Goal: Information Seeking & Learning: Understand process/instructions

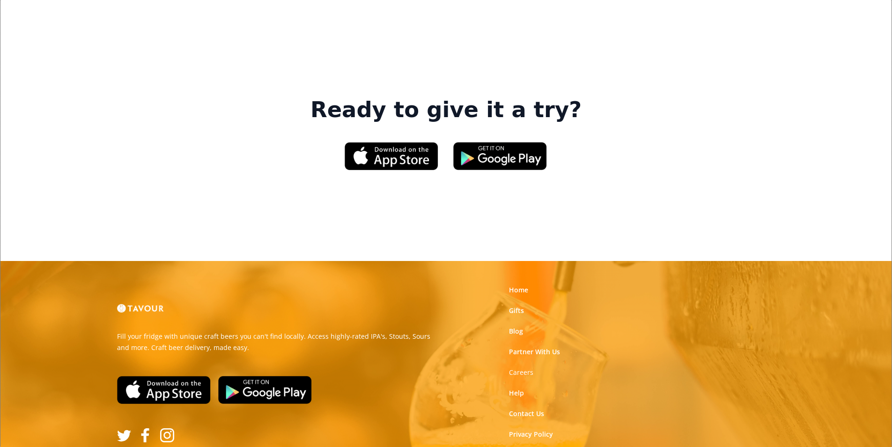
scroll to position [1417, 0]
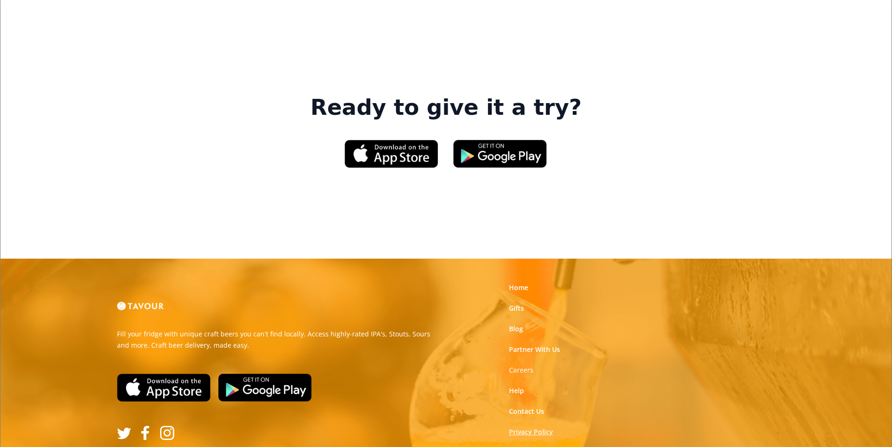
click at [551, 427] on link "Privacy Policy" at bounding box center [531, 431] width 44 height 9
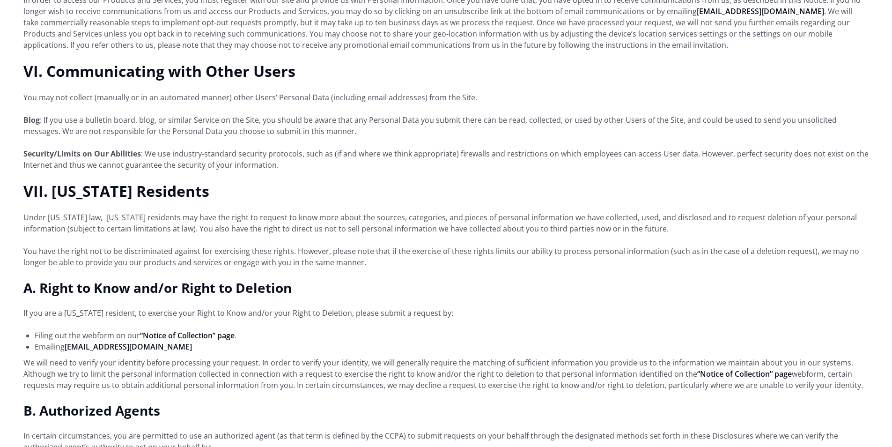
scroll to position [1826, 0]
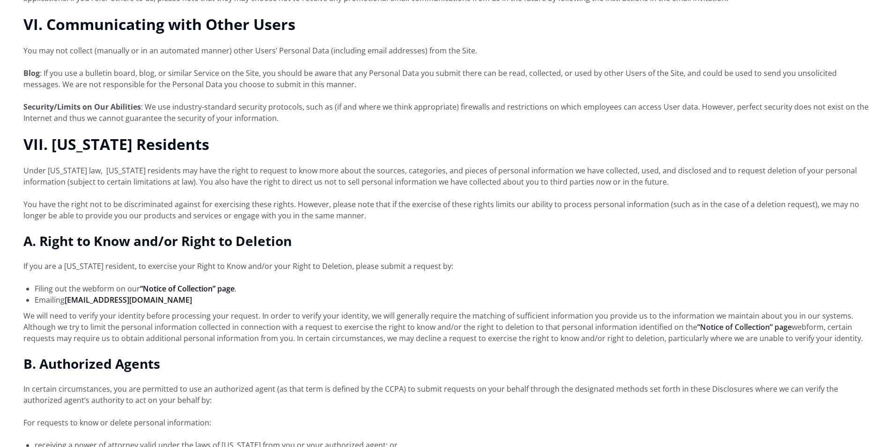
click at [724, 322] on link "“Notice of Collection” page" at bounding box center [744, 327] width 95 height 10
